Goal: Find specific page/section: Find specific page/section

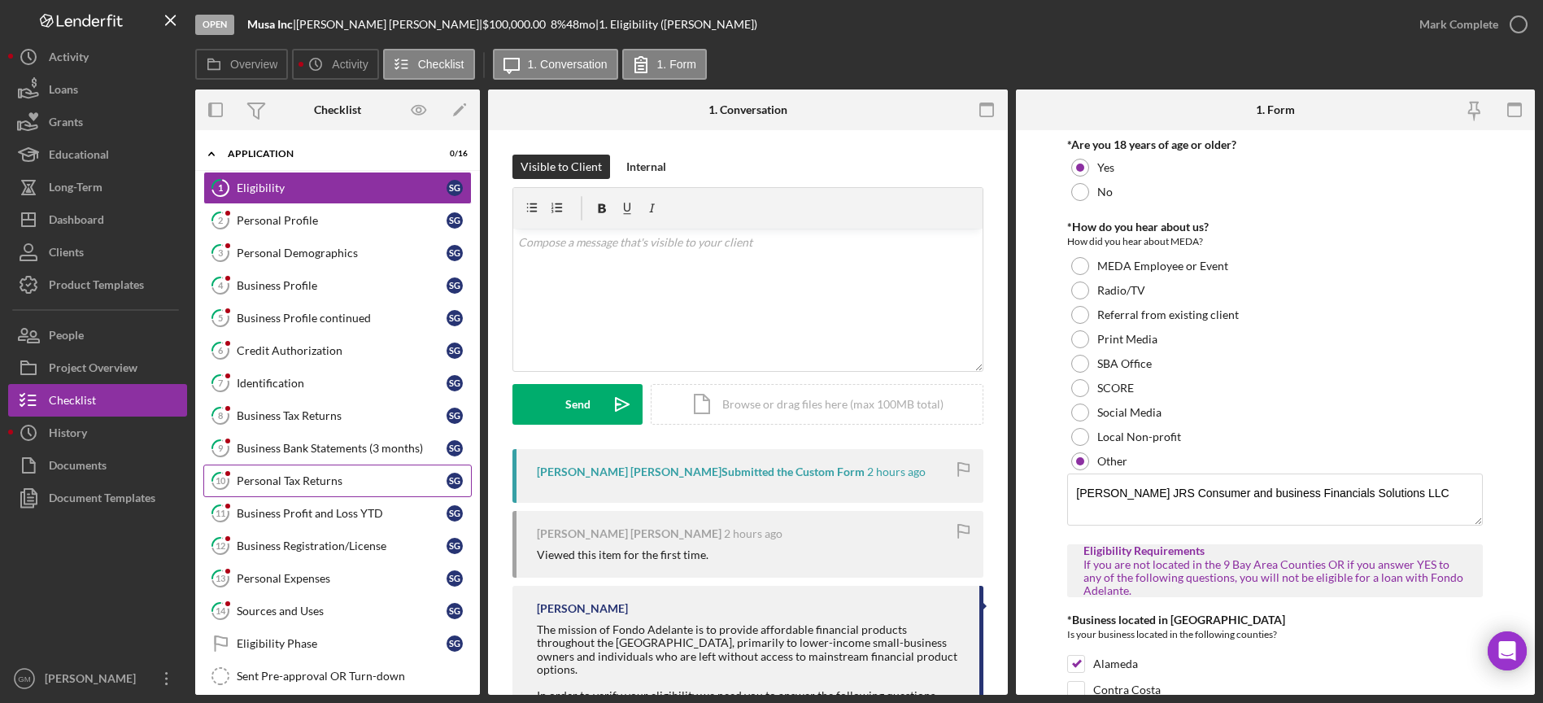
scroll to position [87, 0]
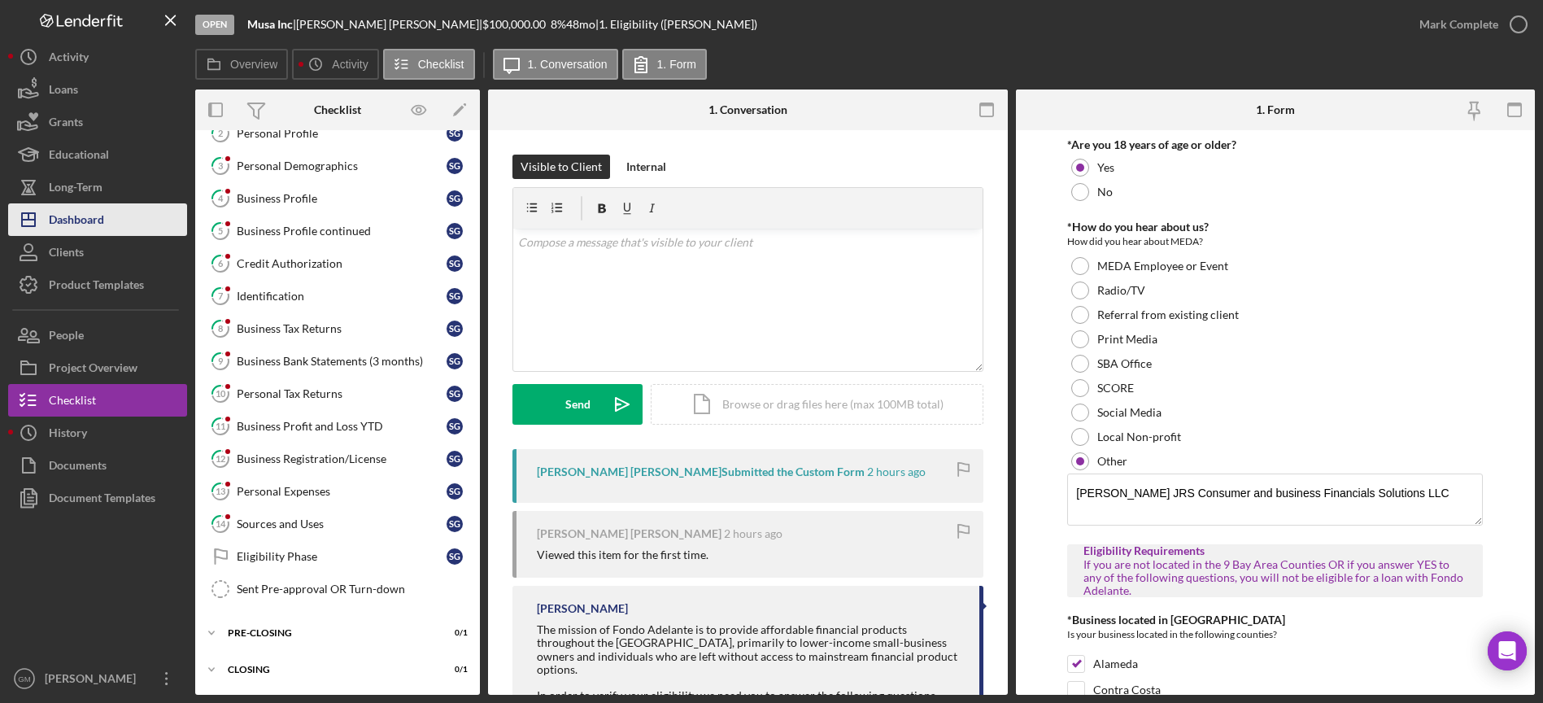
click at [91, 222] on div "Dashboard" at bounding box center [76, 221] width 55 height 37
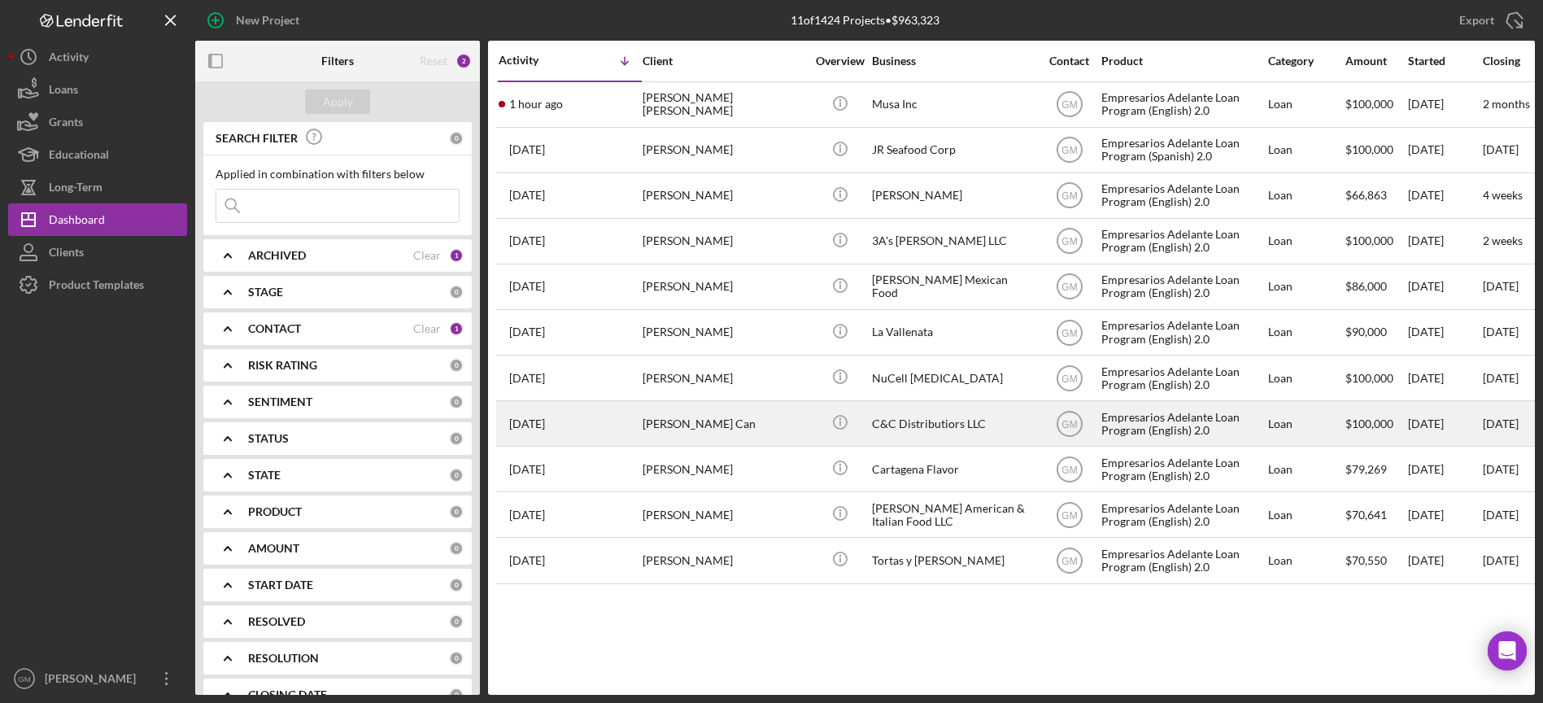
click at [944, 422] on div "C&C Distributiors LLC" at bounding box center [953, 423] width 163 height 43
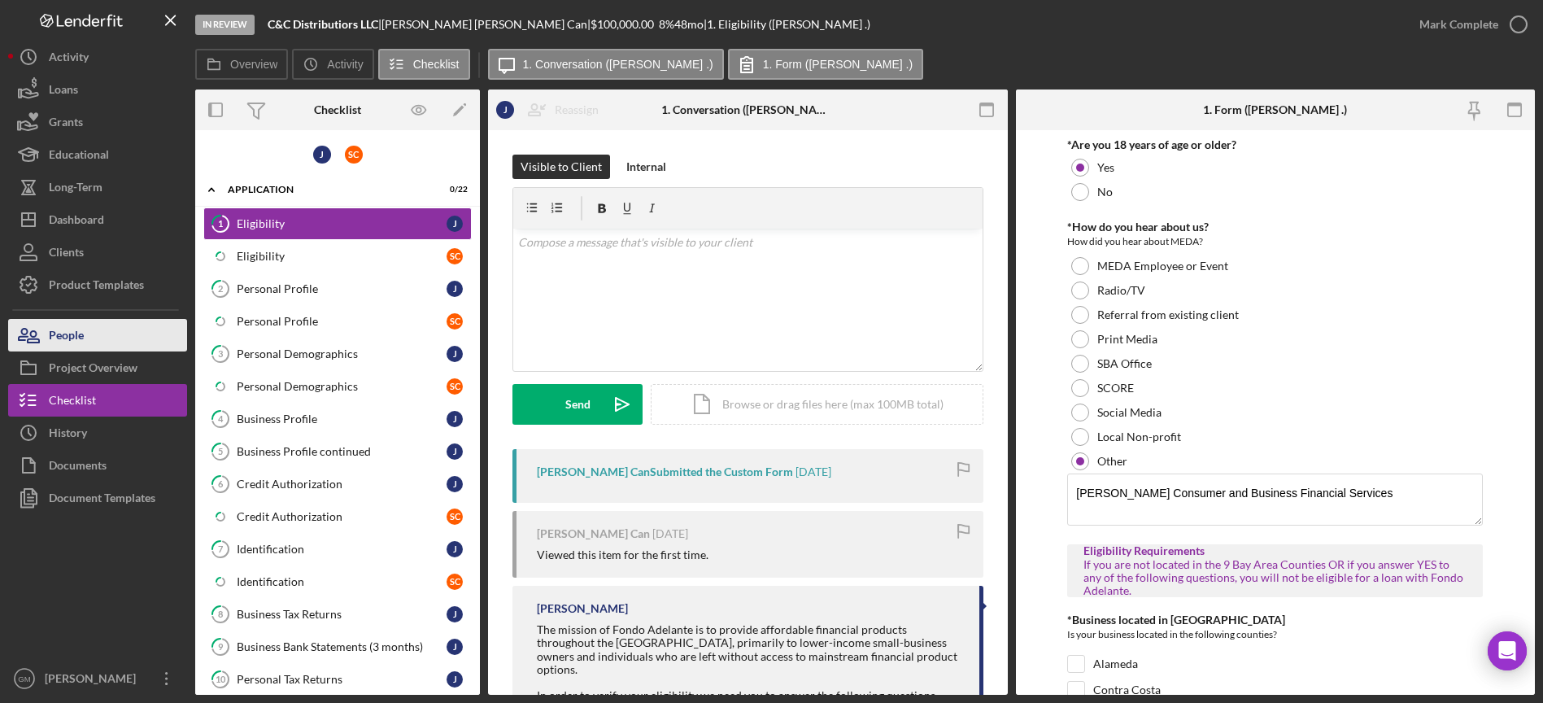
click at [107, 329] on button "People" at bounding box center [97, 335] width 179 height 33
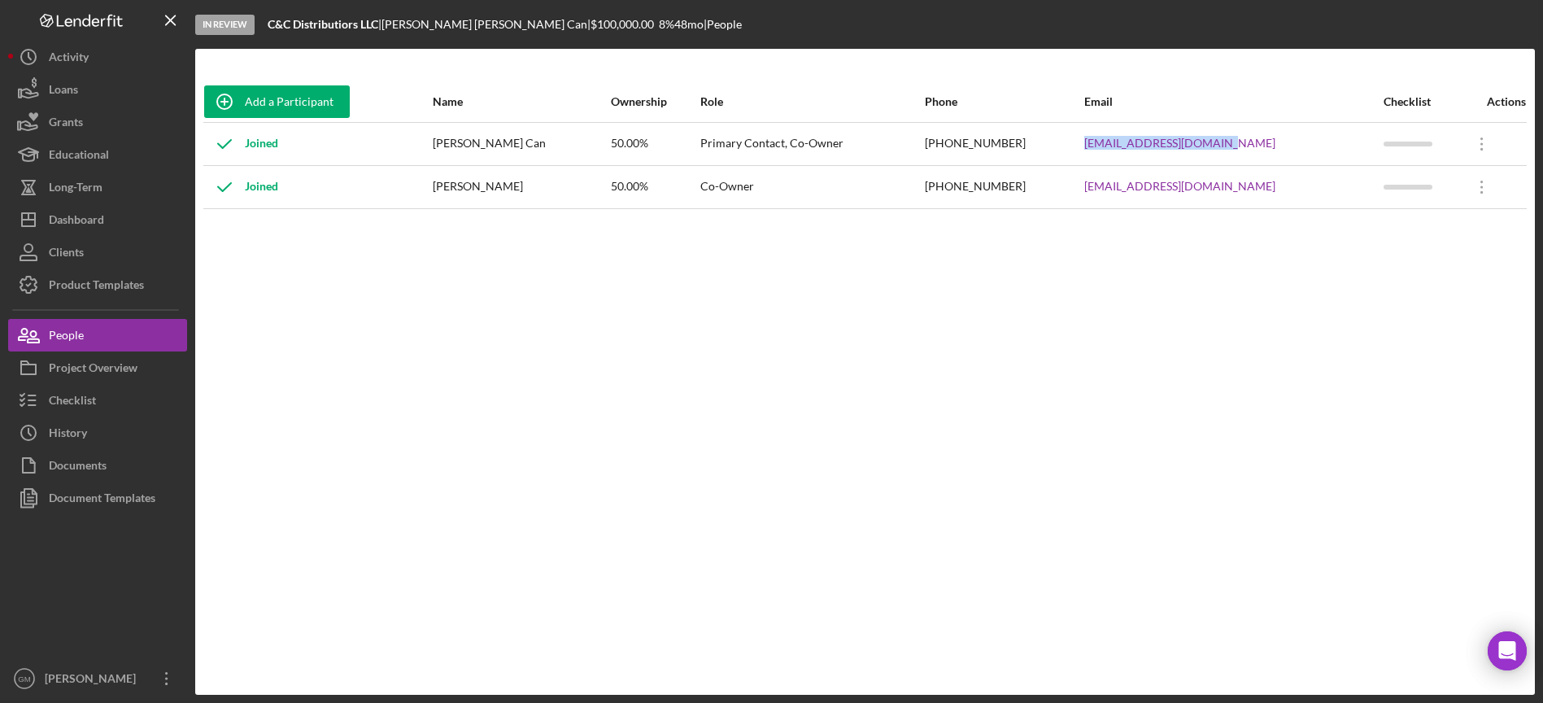
drag, startPoint x: 1261, startPoint y: 136, endPoint x: 1251, endPoint y: 148, distance: 15.6
click at [1251, 148] on div "cauichjaime78@gmail.com" at bounding box center [1233, 144] width 298 height 41
click at [89, 194] on div "Long-Term" at bounding box center [76, 189] width 54 height 37
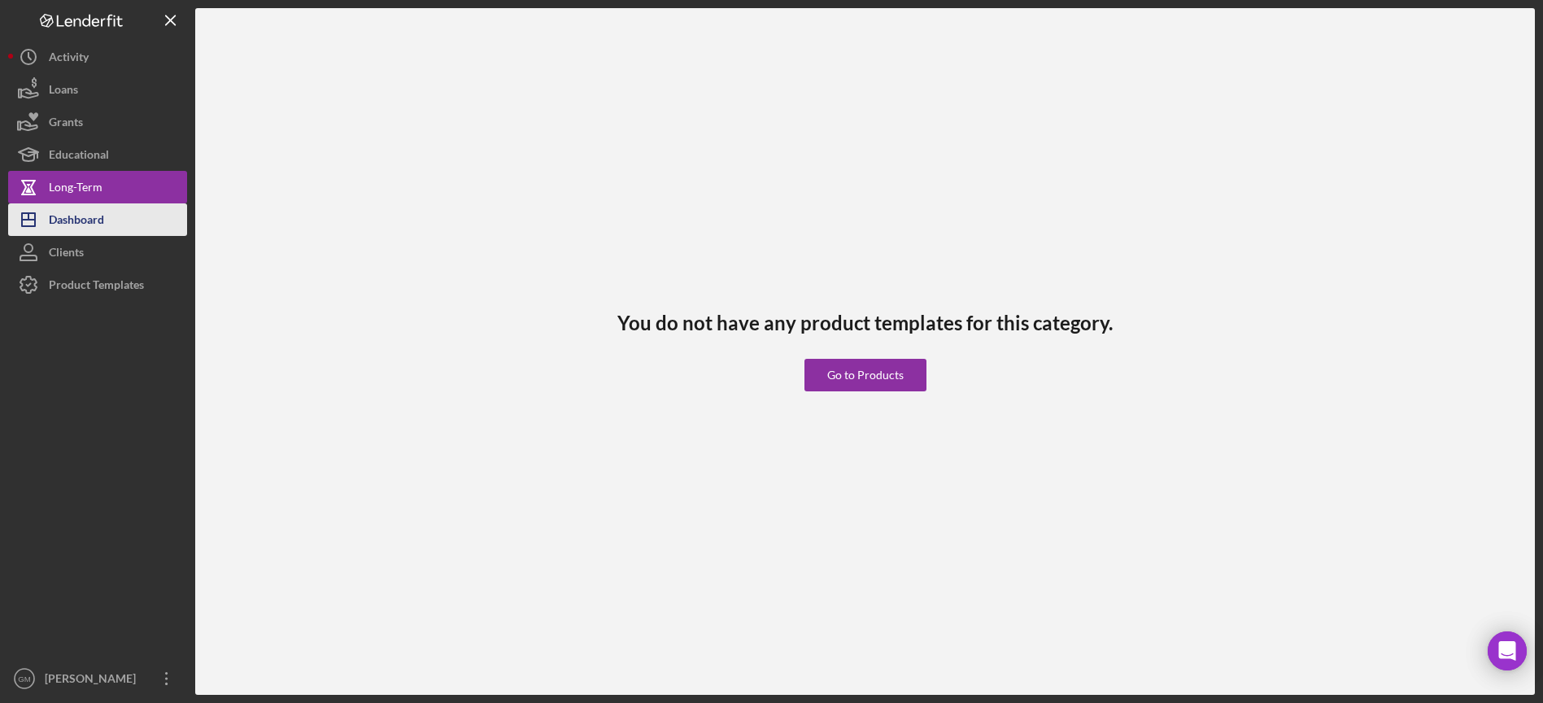
click at [106, 216] on button "Icon/Dashboard Dashboard" at bounding box center [97, 219] width 179 height 33
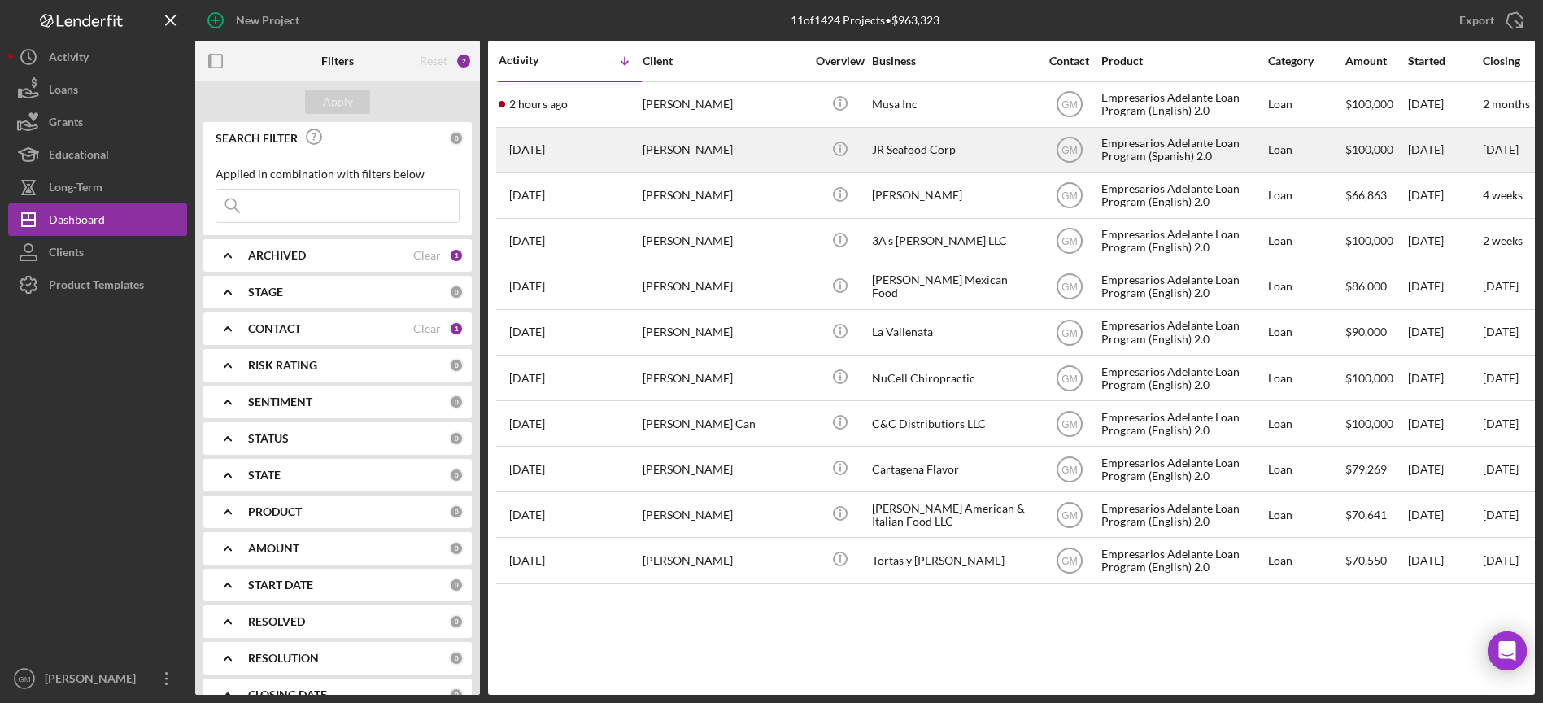
click at [896, 142] on div "JR Seafood Corp" at bounding box center [953, 150] width 163 height 43
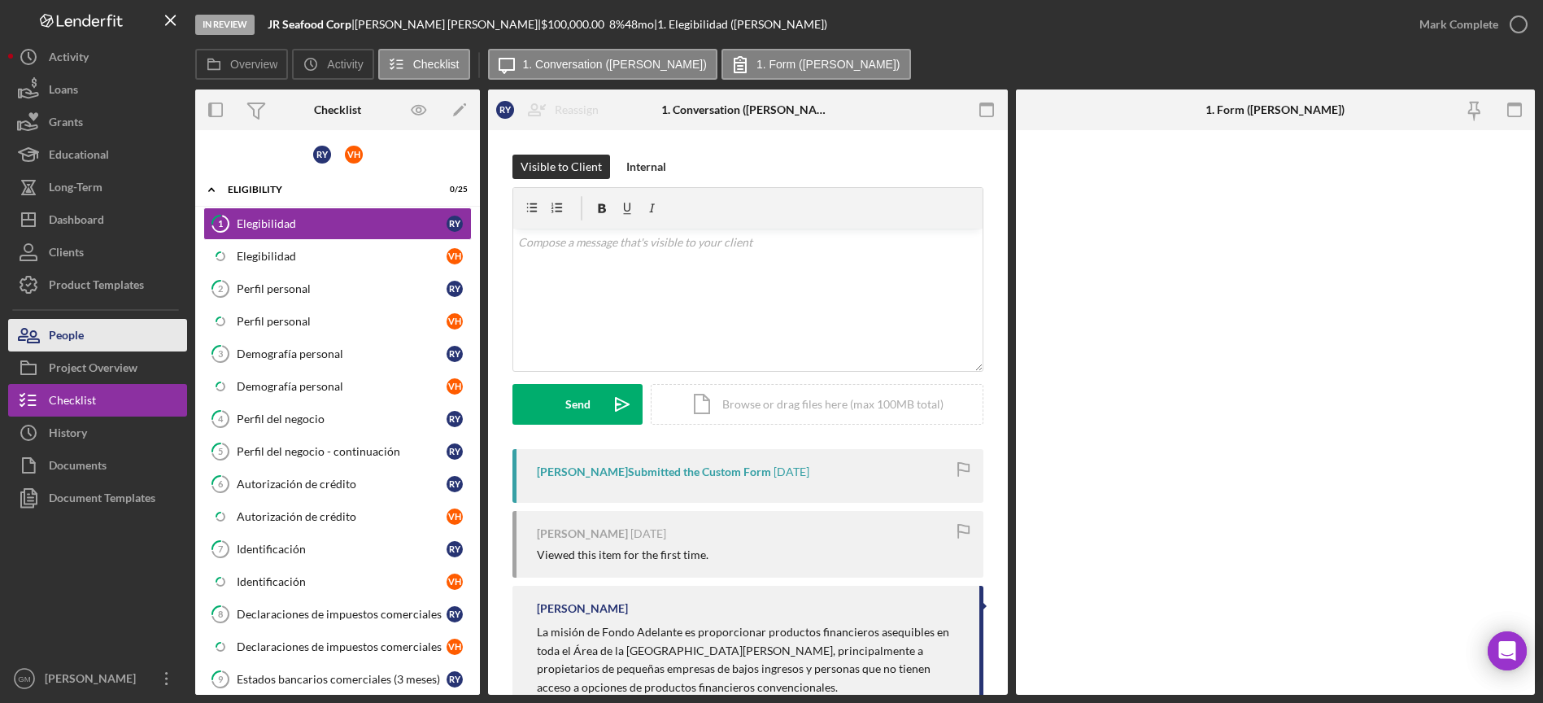
click at [114, 342] on button "People" at bounding box center [97, 335] width 179 height 33
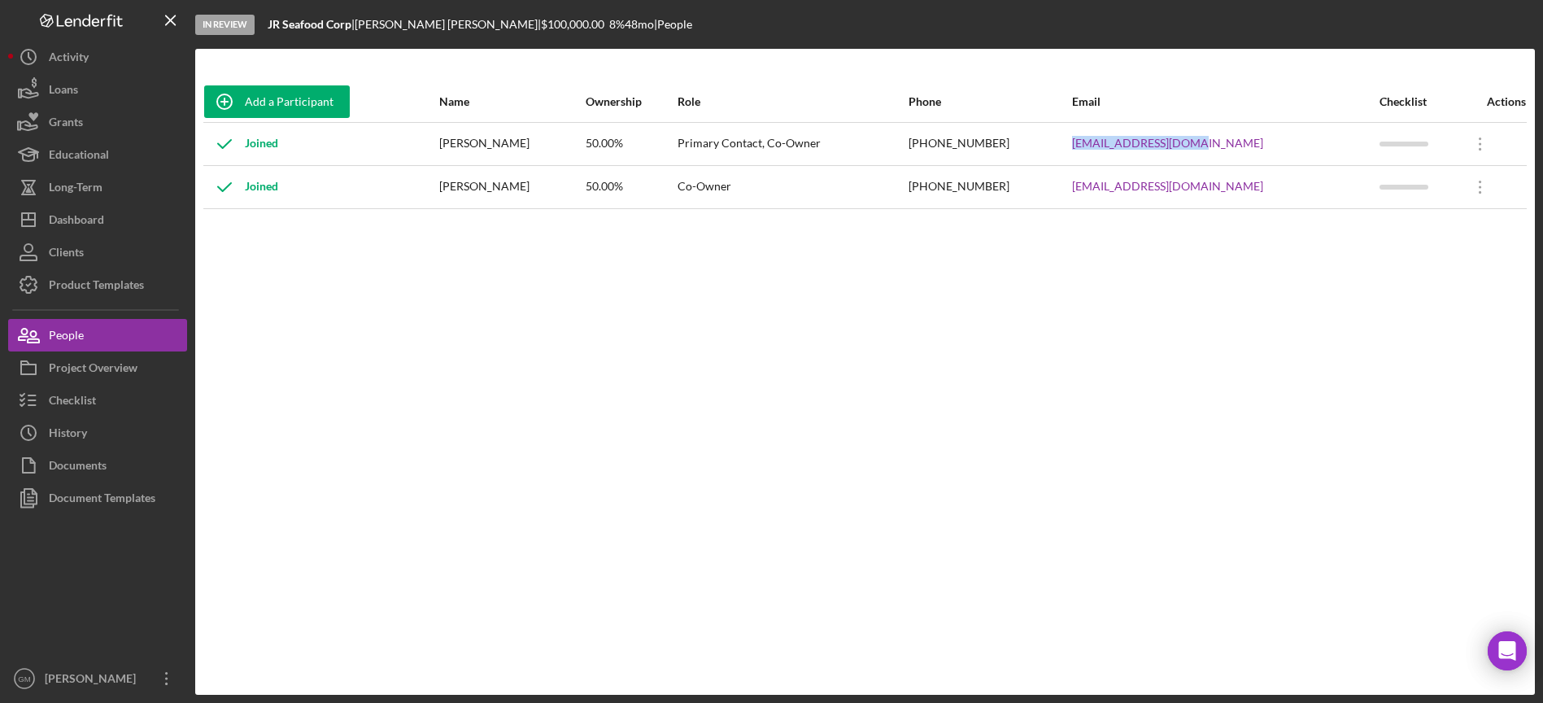
drag, startPoint x: 1272, startPoint y: 143, endPoint x: 1209, endPoint y: 151, distance: 64.0
click at [1140, 150] on tr "Joined Raul Yabar Uribe 50.00% Primary Contact, Co-Owner (510) 672-2725 vanessa…" at bounding box center [865, 143] width 1324 height 43
